Goal: Find specific page/section: Find specific page/section

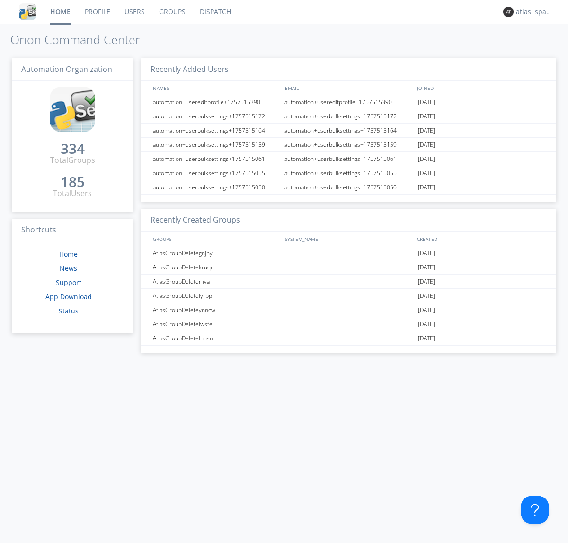
click at [215, 12] on link "Dispatch" at bounding box center [215, 12] width 45 height 24
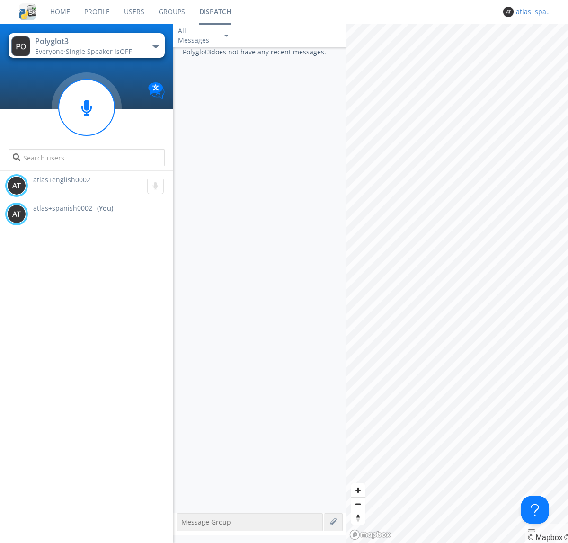
click at [531, 12] on div "atlas+spanish0002" at bounding box center [534, 11] width 36 height 9
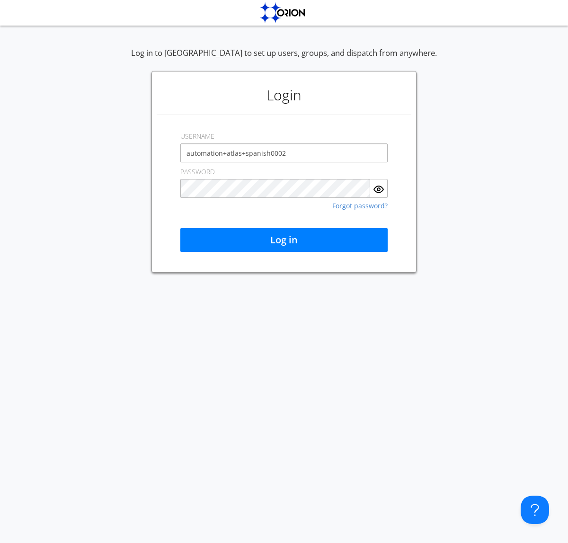
type input "automation+atlas+spanish0002"
click at [284, 240] on button "Log in" at bounding box center [283, 240] width 207 height 24
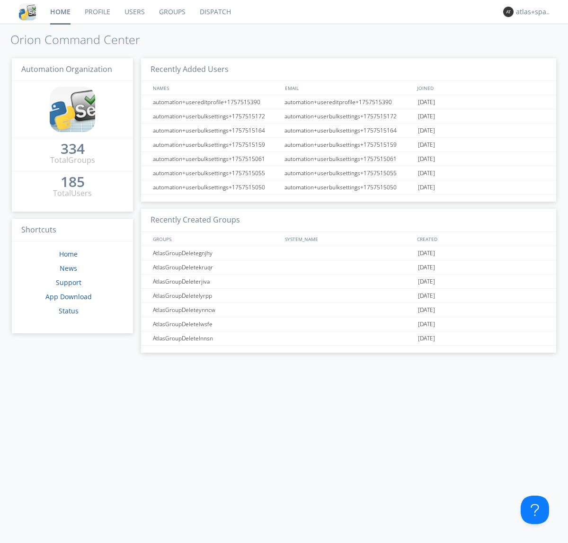
click at [215, 12] on link "Dispatch" at bounding box center [215, 12] width 45 height 24
